Goal: Task Accomplishment & Management: Manage account settings

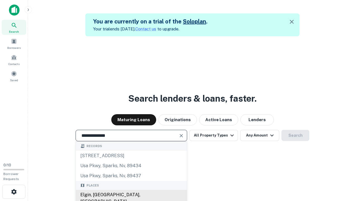
click at [131, 195] on div "Elgin, [GEOGRAPHIC_DATA], [GEOGRAPHIC_DATA]" at bounding box center [131, 198] width 111 height 17
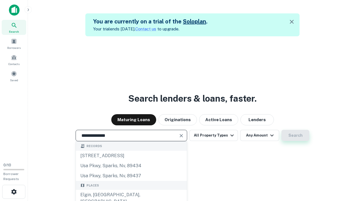
type input "**********"
click at [282, 130] on button "Search" at bounding box center [296, 135] width 28 height 11
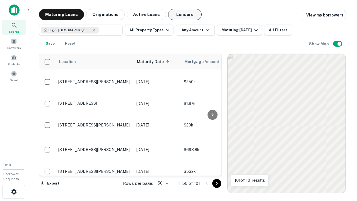
click at [185, 15] on button "Lenders" at bounding box center [184, 14] width 33 height 11
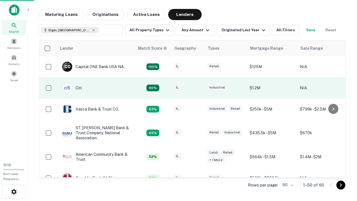
click at [198, 88] on div "IL" at bounding box center [188, 88] width 28 height 8
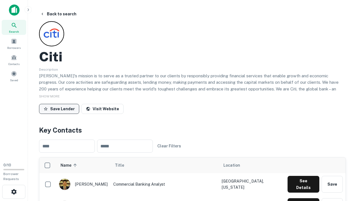
click at [59, 109] on button "Save Lender" at bounding box center [59, 109] width 40 height 10
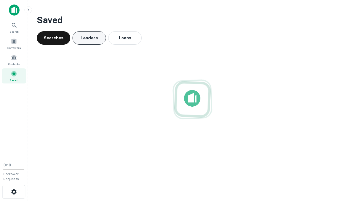
click at [89, 38] on button "Lenders" at bounding box center [89, 37] width 33 height 13
